Goal: Task Accomplishment & Management: Use online tool/utility

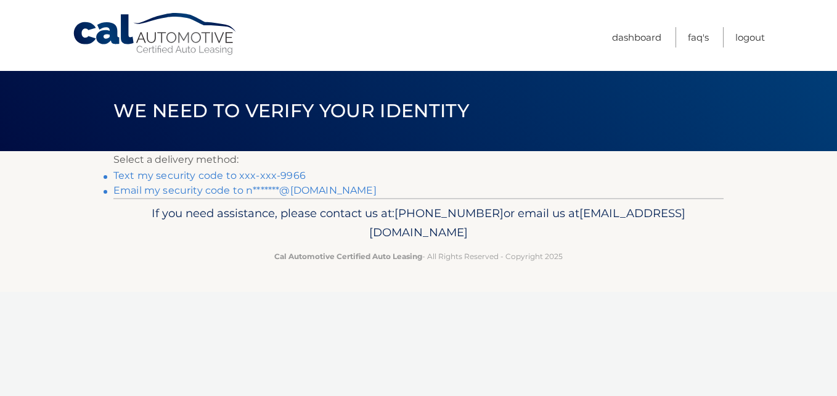
click at [250, 174] on link "Text my security code to xxx-xxx-9966" at bounding box center [209, 176] width 192 height 12
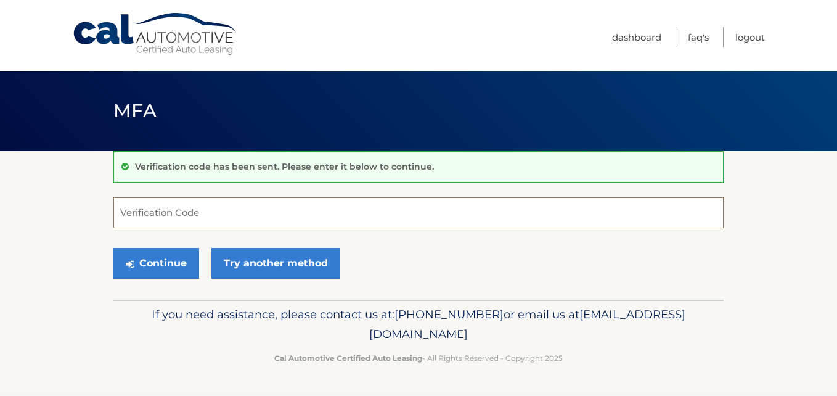
click at [238, 214] on input "Verification Code" at bounding box center [418, 212] width 610 height 31
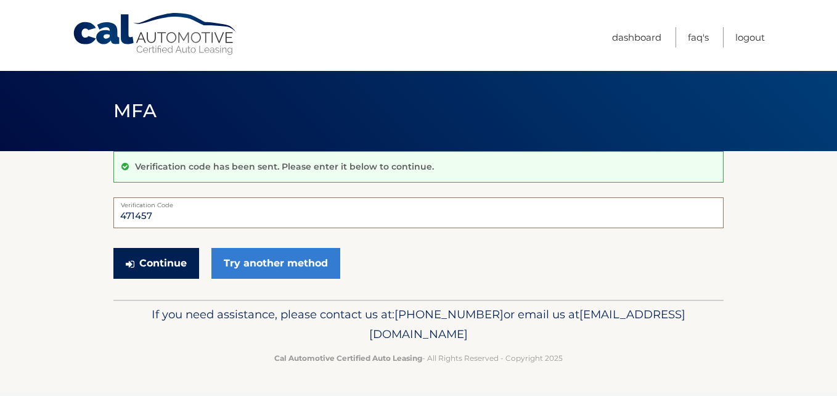
type input "471457"
click at [171, 256] on button "Continue" at bounding box center [156, 263] width 86 height 31
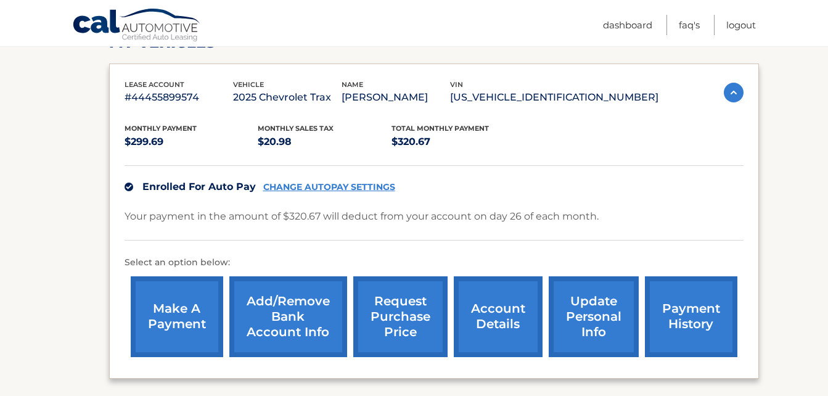
scroll to position [193, 0]
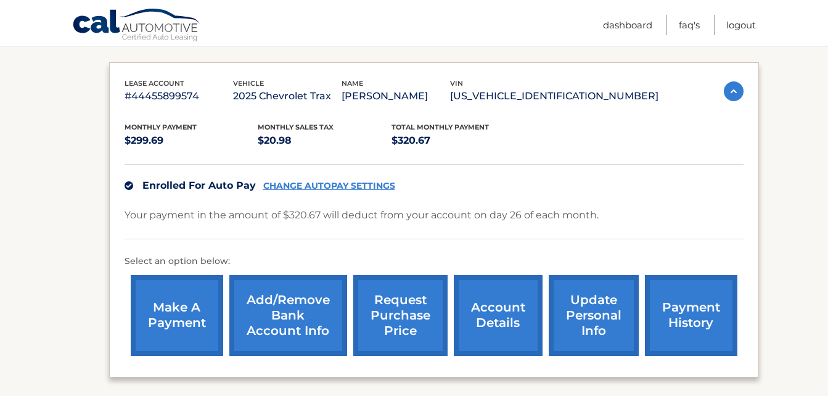
click at [398, 316] on link "request purchase price" at bounding box center [400, 315] width 94 height 81
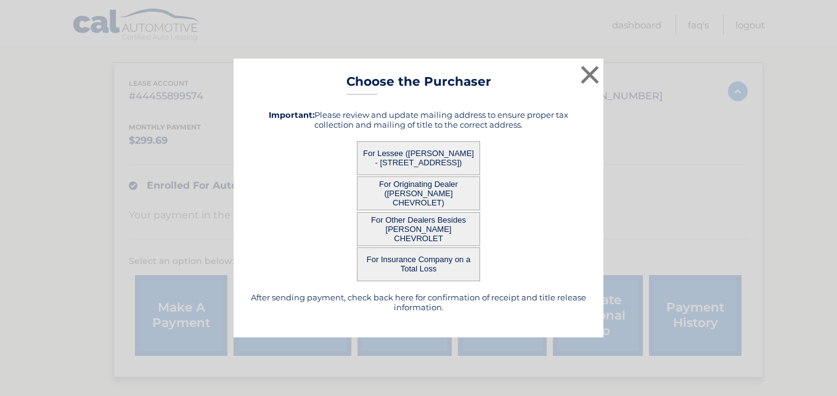
click at [416, 163] on button "For Lessee (NANCY FOX - 3995 DOMAIN CT, , MELBOURNE, FL 32934)" at bounding box center [418, 158] width 123 height 34
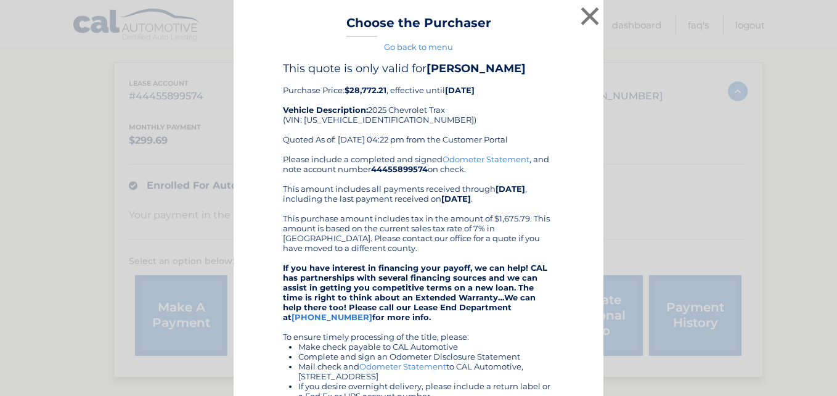
click at [416, 163] on div "× Choose the Purchaser Go back to menu After sending payment, check back here f…" at bounding box center [419, 303] width 370 height 607
click at [582, 23] on button "×" at bounding box center [590, 16] width 25 height 25
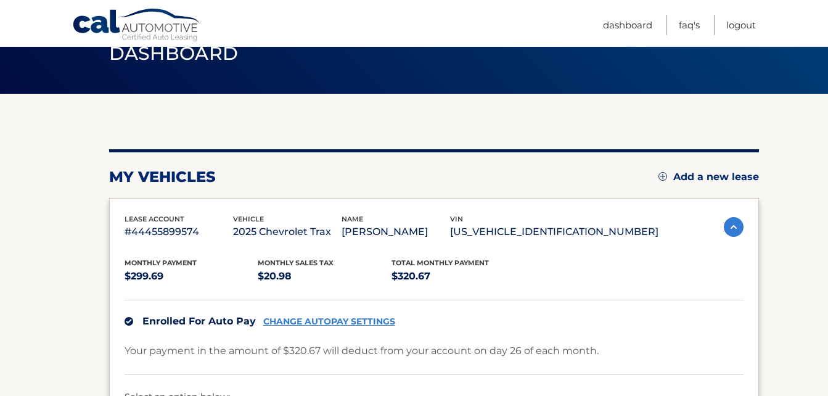
scroll to position [0, 0]
